Goal: Navigation & Orientation: Go to known website

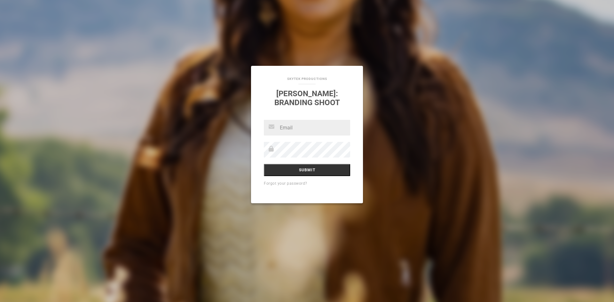
click at [310, 127] on input "text" at bounding box center [307, 128] width 86 height 16
type input "[EMAIL_ADDRESS][DOMAIN_NAME]"
